Goal: Check status: Check status

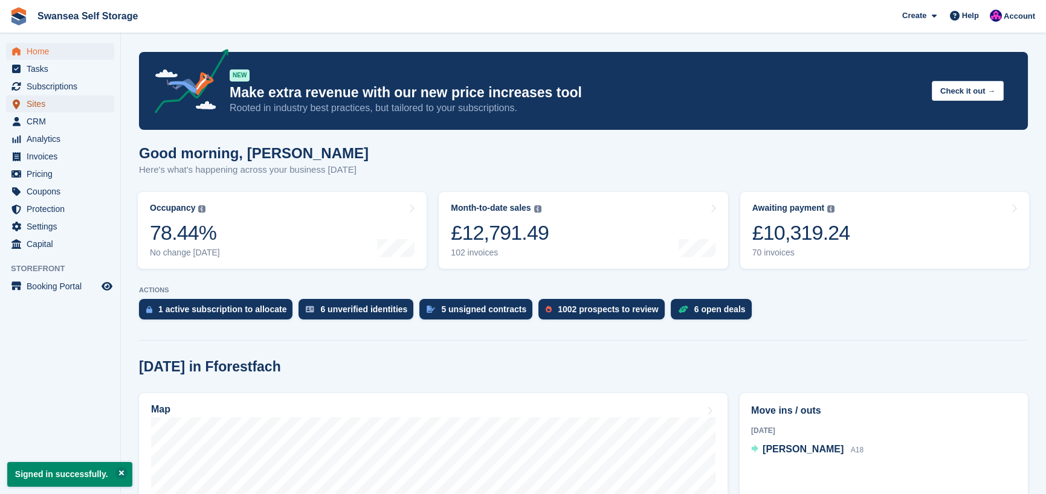
click at [41, 105] on span "Sites" at bounding box center [63, 104] width 73 height 17
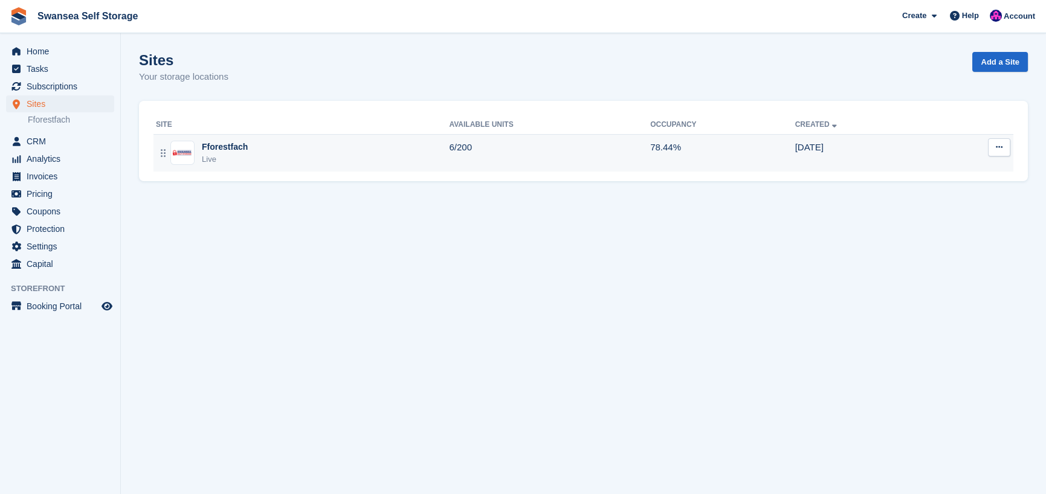
click at [212, 158] on div "Live" at bounding box center [225, 160] width 46 height 12
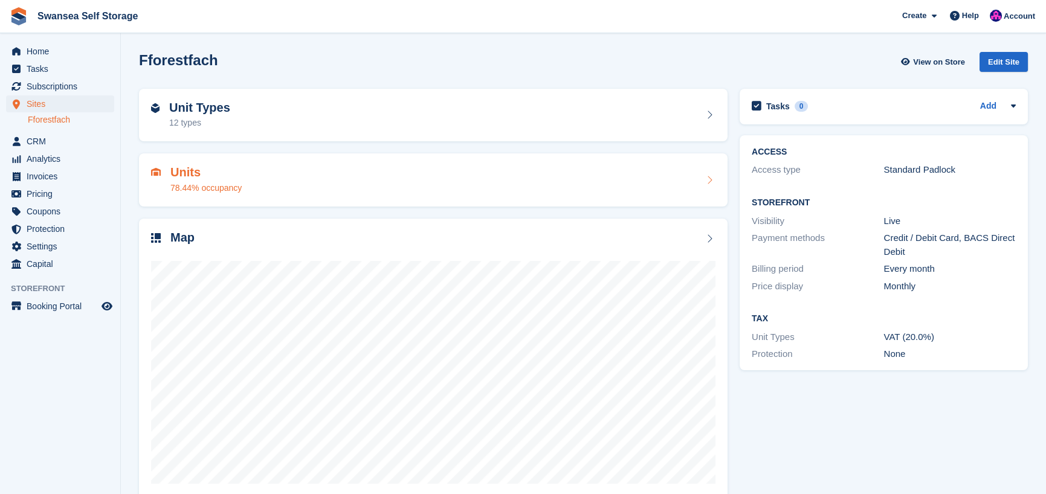
click at [234, 195] on div "Units 78.44% occupancy" at bounding box center [433, 180] width 589 height 53
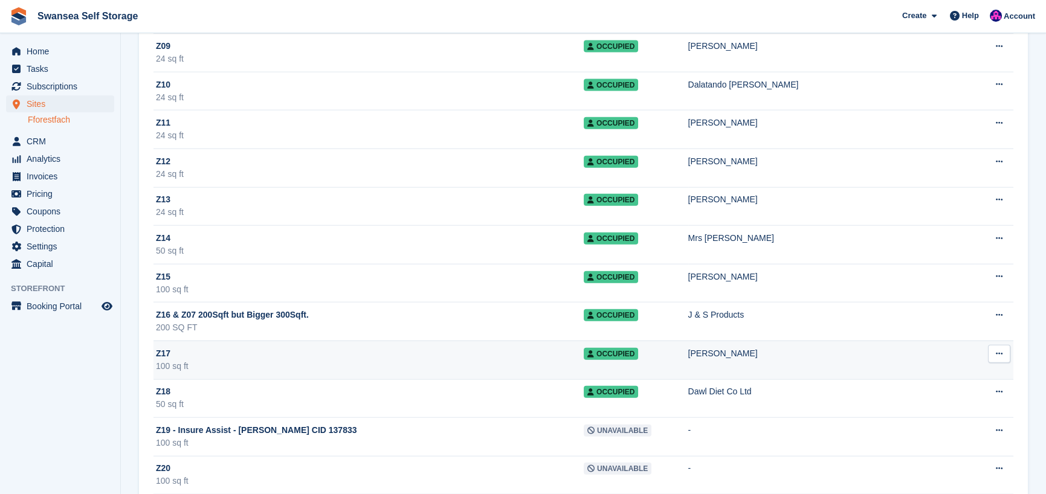
scroll to position [7073, 0]
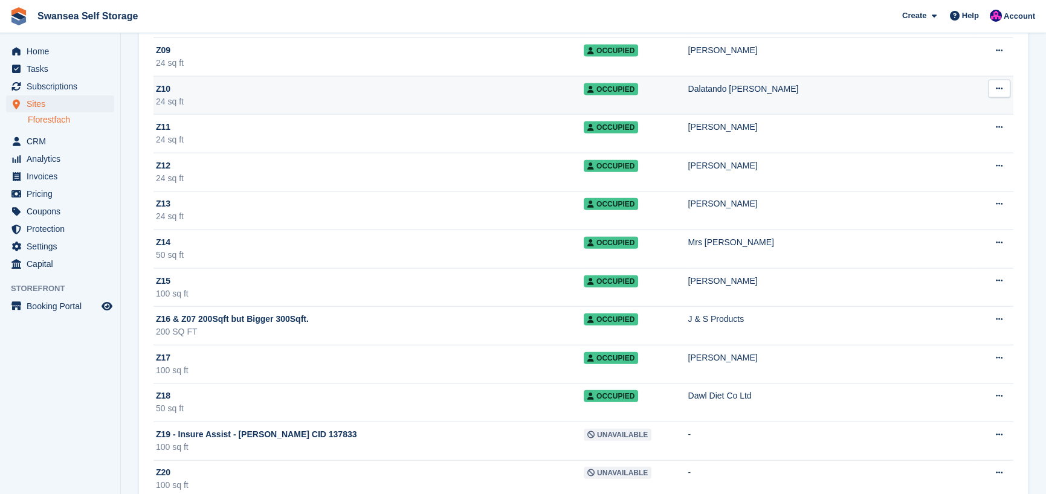
click at [268, 96] on div "24 sq ft" at bounding box center [370, 102] width 428 height 13
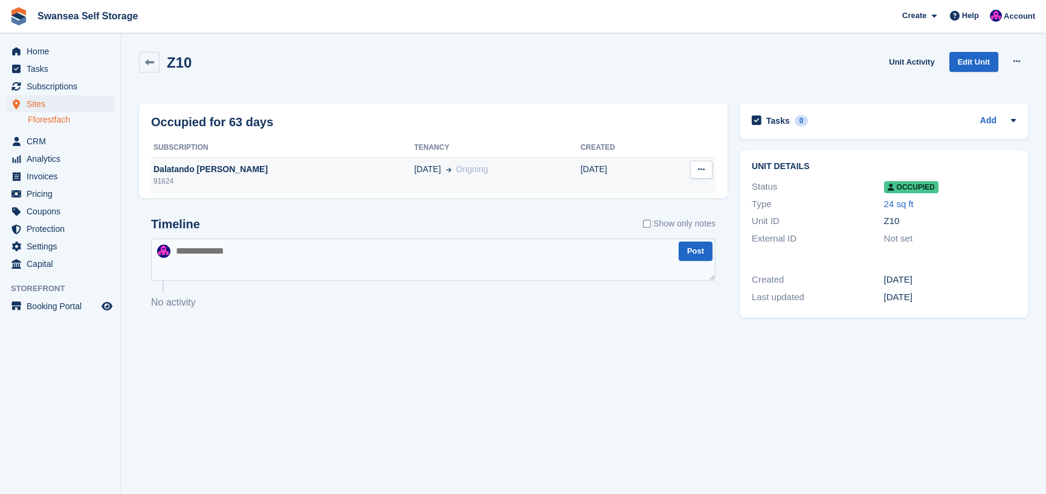
click at [224, 169] on div "Dalatando [PERSON_NAME]" at bounding box center [282, 169] width 263 height 13
